Goal: Task Accomplishment & Management: Use online tool/utility

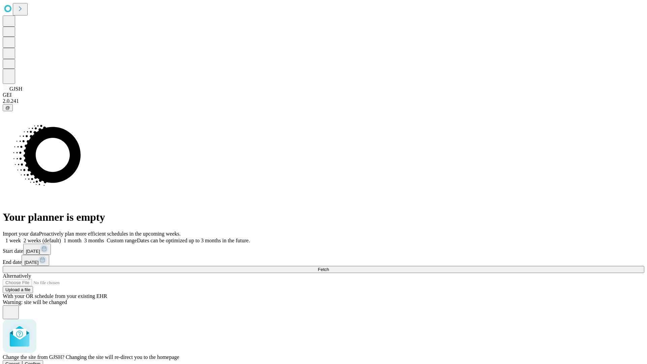
click at [41, 361] on span "Confirm" at bounding box center [33, 363] width 16 height 5
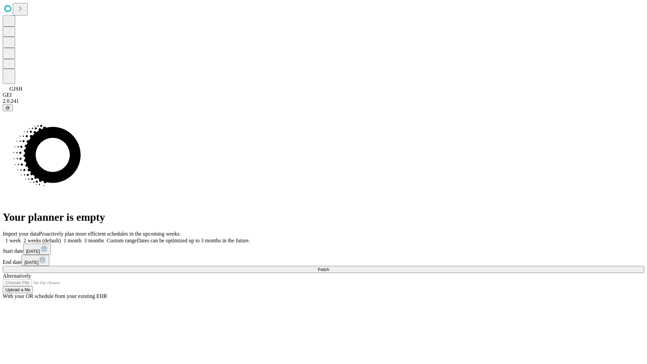
click at [21, 238] on label "1 week" at bounding box center [12, 241] width 18 height 6
click at [329, 267] on span "Fetch" at bounding box center [323, 269] width 11 height 5
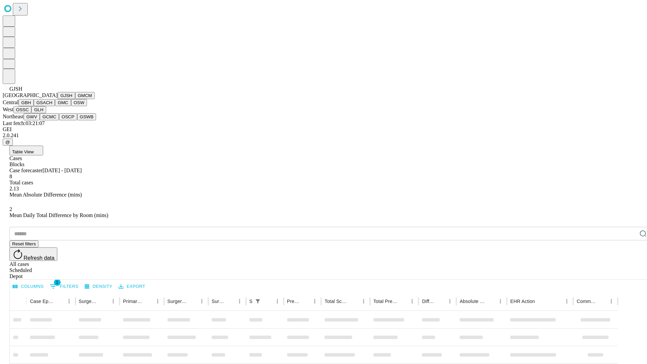
click at [75, 99] on button "GMCM" at bounding box center [85, 95] width 20 height 7
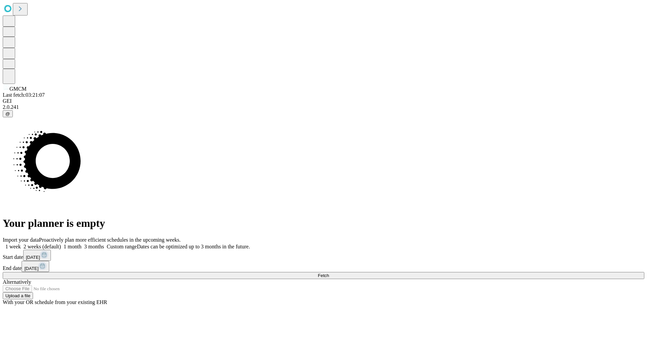
click at [21, 244] on label "1 week" at bounding box center [12, 247] width 18 height 6
click at [329, 273] on span "Fetch" at bounding box center [323, 275] width 11 height 5
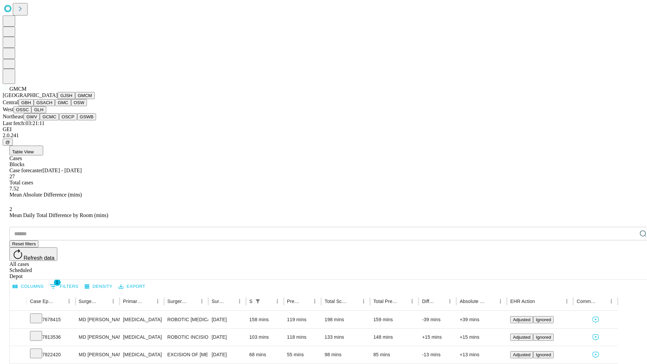
click at [34, 106] on button "GBH" at bounding box center [26, 102] width 15 height 7
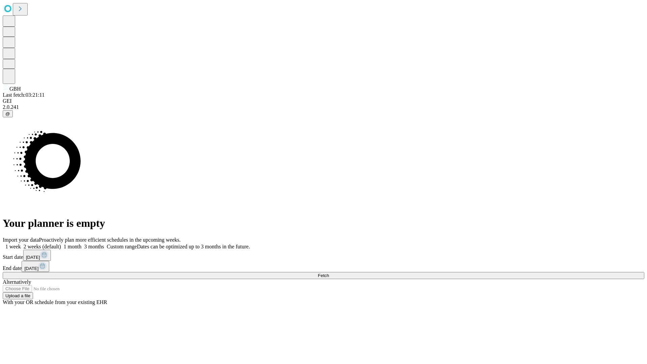
click at [21, 244] on label "1 week" at bounding box center [12, 247] width 18 height 6
click at [329, 273] on span "Fetch" at bounding box center [323, 275] width 11 height 5
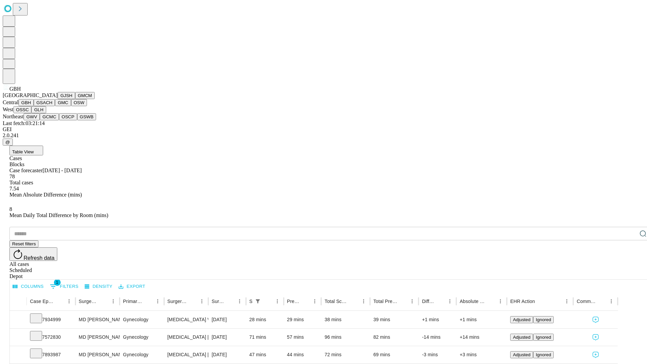
click at [52, 106] on button "GSACH" at bounding box center [44, 102] width 21 height 7
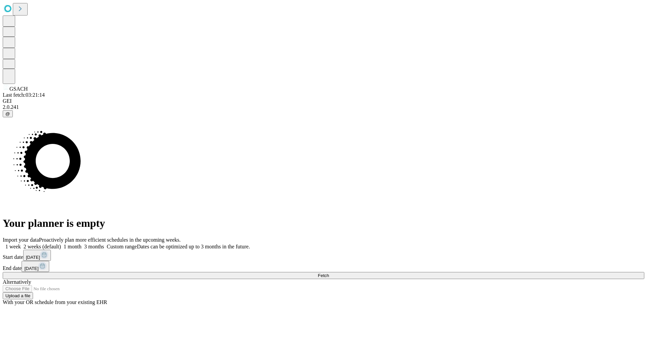
click at [21, 244] on label "1 week" at bounding box center [12, 247] width 18 height 6
click at [329, 273] on span "Fetch" at bounding box center [323, 275] width 11 height 5
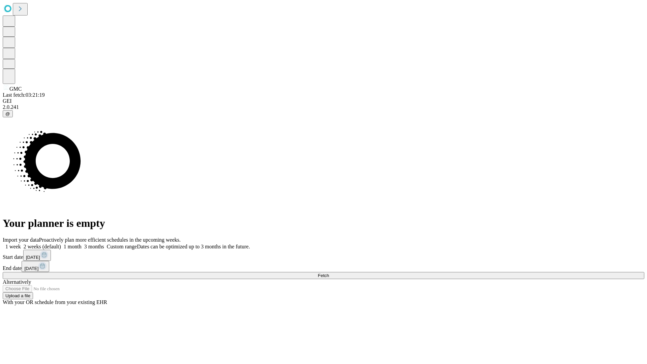
click at [329, 273] on span "Fetch" at bounding box center [323, 275] width 11 height 5
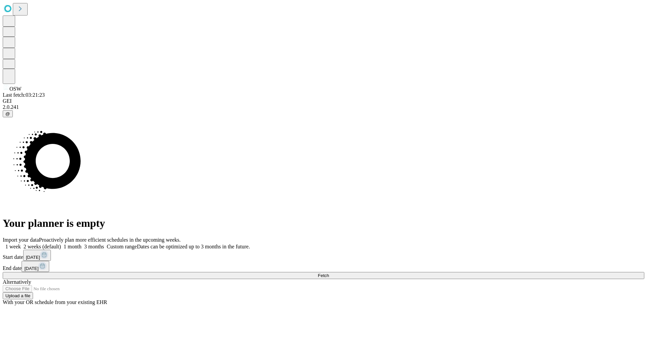
click at [21, 244] on label "1 week" at bounding box center [12, 247] width 18 height 6
click at [329, 273] on span "Fetch" at bounding box center [323, 275] width 11 height 5
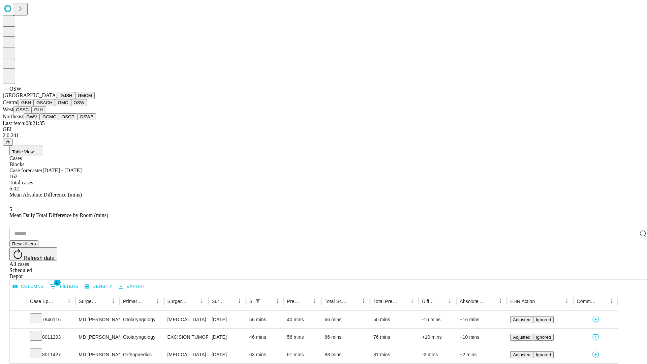
click at [32, 113] on button "OSSC" at bounding box center [22, 109] width 18 height 7
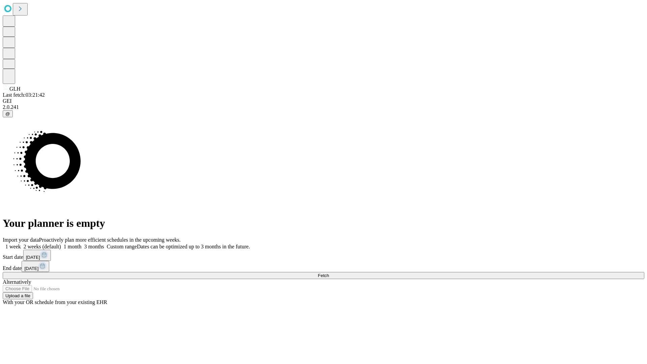
click at [21, 244] on label "1 week" at bounding box center [12, 247] width 18 height 6
click at [329, 273] on span "Fetch" at bounding box center [323, 275] width 11 height 5
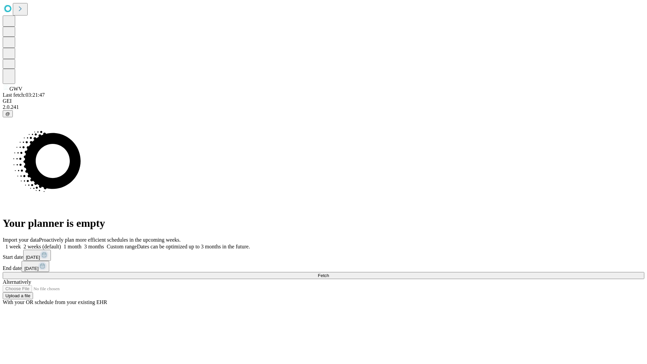
click at [21, 244] on label "1 week" at bounding box center [12, 247] width 18 height 6
click at [329, 273] on span "Fetch" at bounding box center [323, 275] width 11 height 5
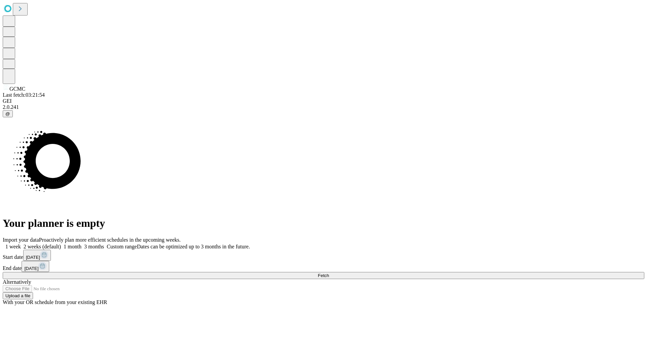
click at [329, 273] on span "Fetch" at bounding box center [323, 275] width 11 height 5
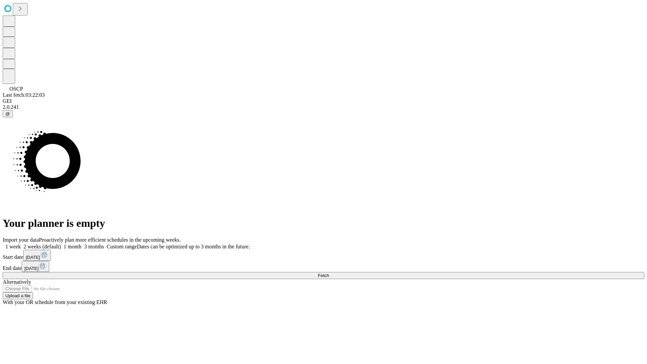
click at [21, 244] on label "1 week" at bounding box center [12, 247] width 18 height 6
click at [329, 273] on span "Fetch" at bounding box center [323, 275] width 11 height 5
